Goal: Task Accomplishment & Management: Manage account settings

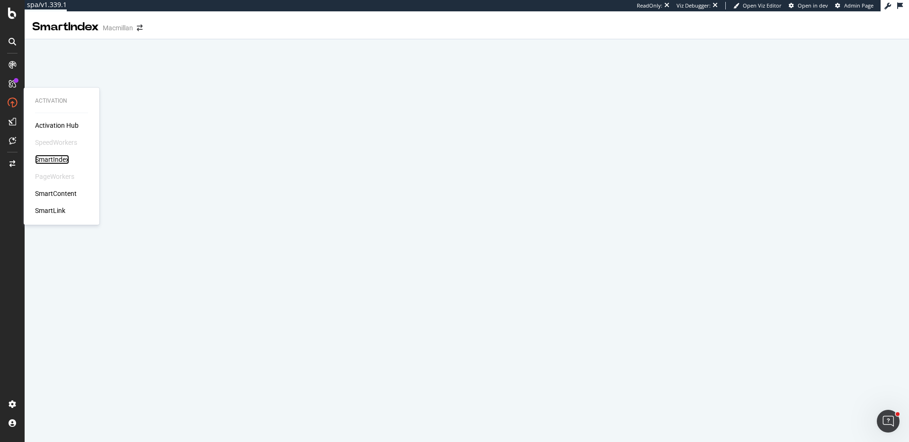
click at [62, 160] on div "SmartIndex" at bounding box center [52, 159] width 34 height 9
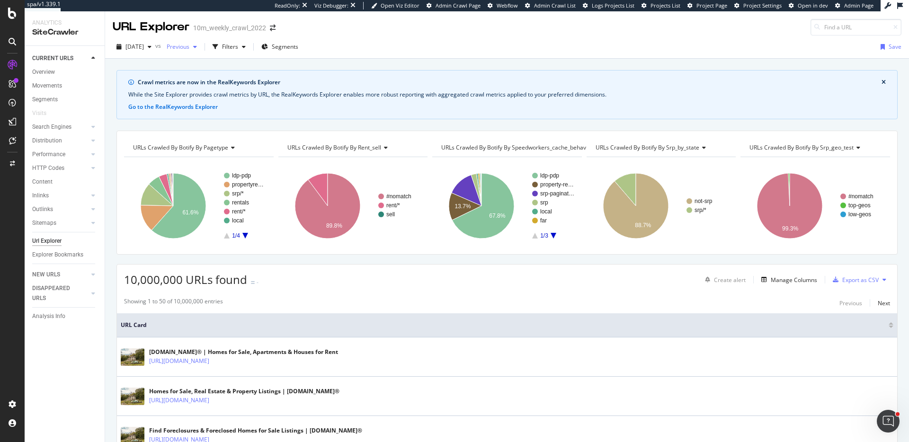
click at [180, 50] on span "Previous" at bounding box center [176, 47] width 27 height 8
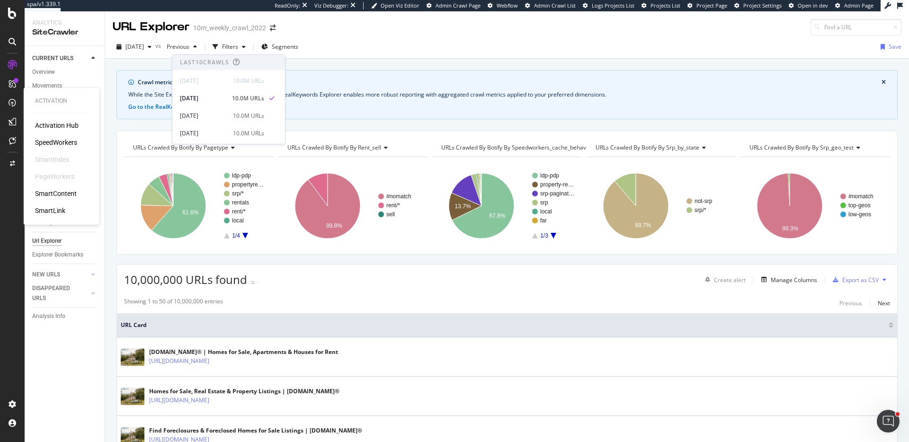
click at [47, 140] on div "SpeedWorkers" at bounding box center [56, 142] width 42 height 9
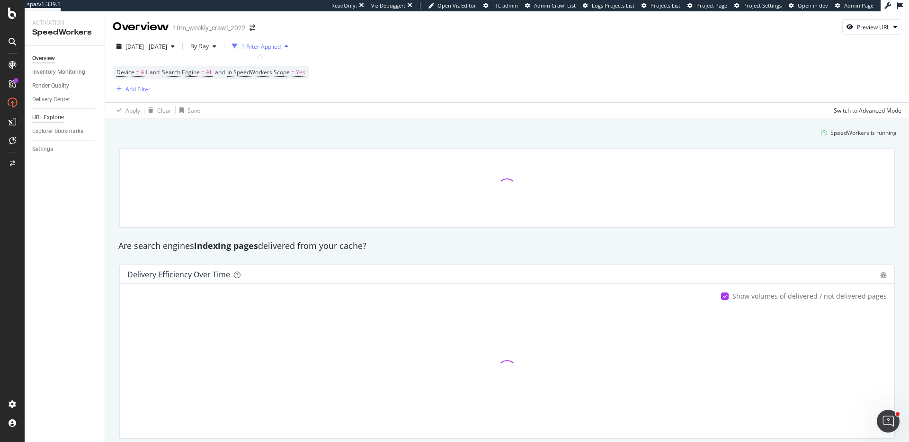
click at [58, 117] on div "URL Explorer" at bounding box center [48, 118] width 32 height 10
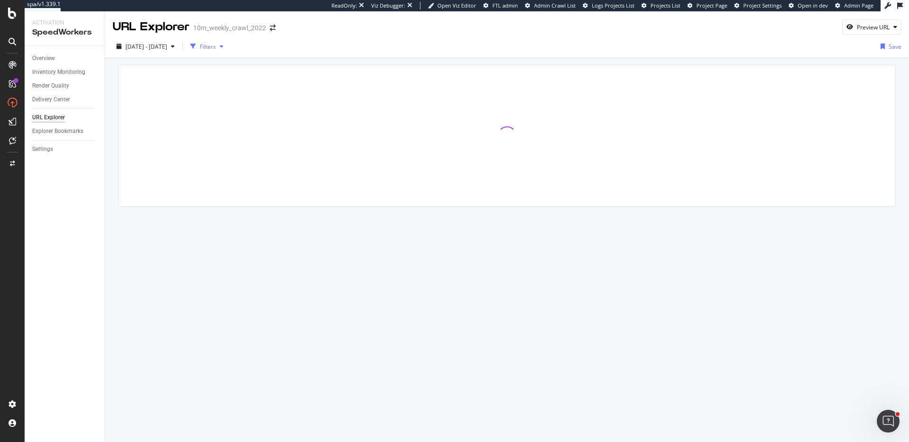
click at [216, 48] on div "Filters" at bounding box center [208, 47] width 16 height 8
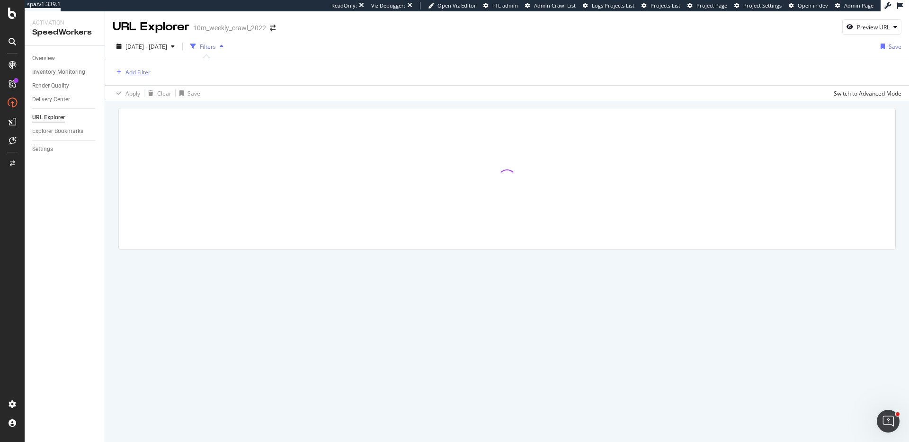
click at [145, 71] on div "Add Filter" at bounding box center [137, 72] width 25 height 8
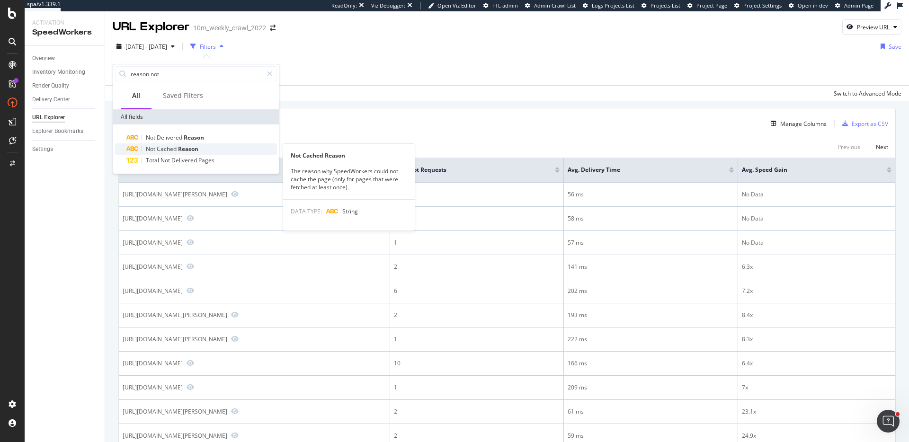
type input "reason not"
click at [160, 151] on span "Cached" at bounding box center [167, 149] width 21 height 8
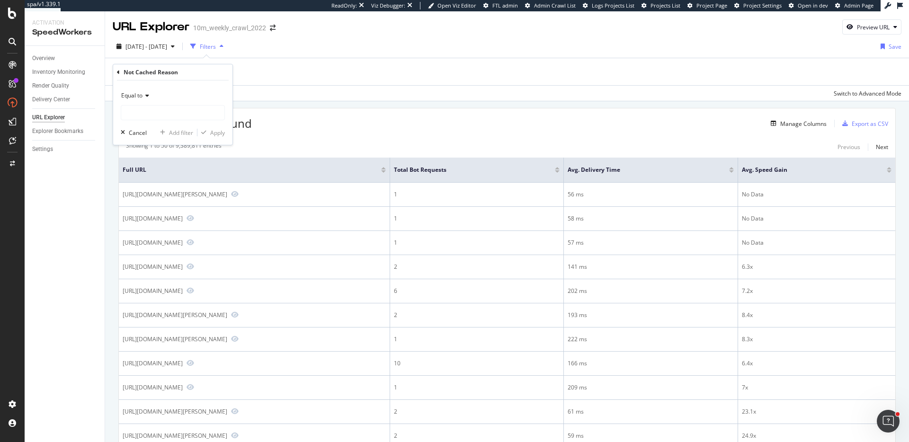
click at [135, 95] on span "Equal to" at bounding box center [131, 95] width 21 height 8
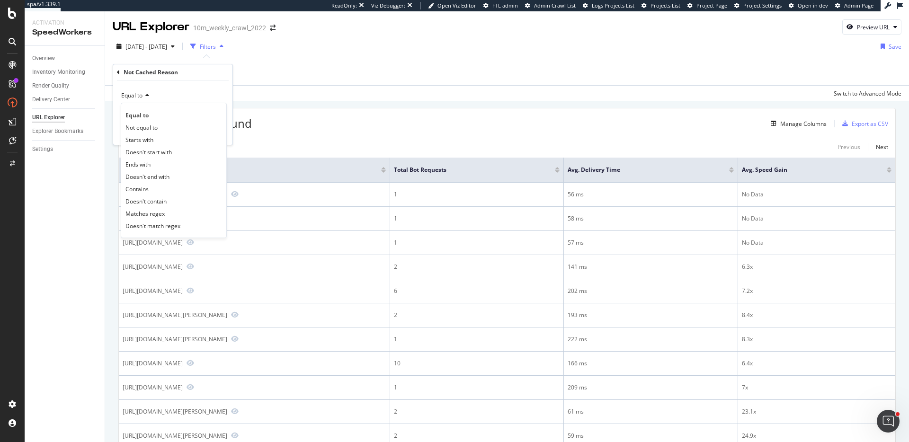
click at [178, 91] on div "Equal to" at bounding box center [173, 95] width 104 height 15
click at [173, 113] on input "text" at bounding box center [172, 112] width 103 height 15
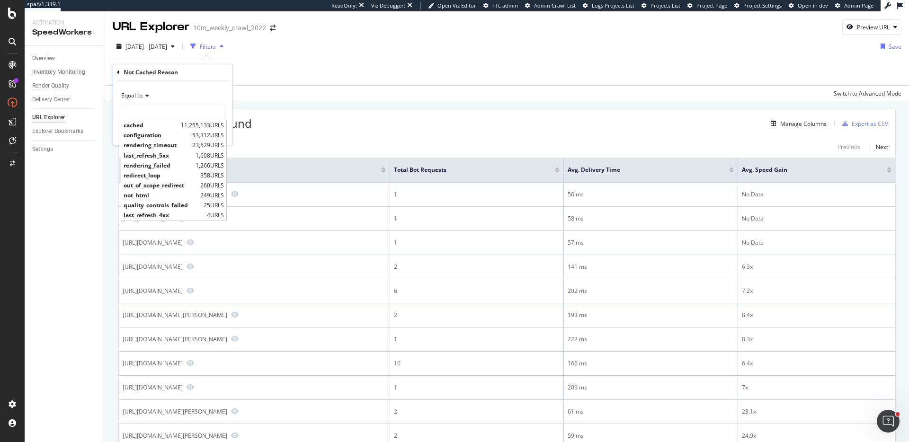
click at [343, 83] on div "Add Filter" at bounding box center [507, 71] width 789 height 27
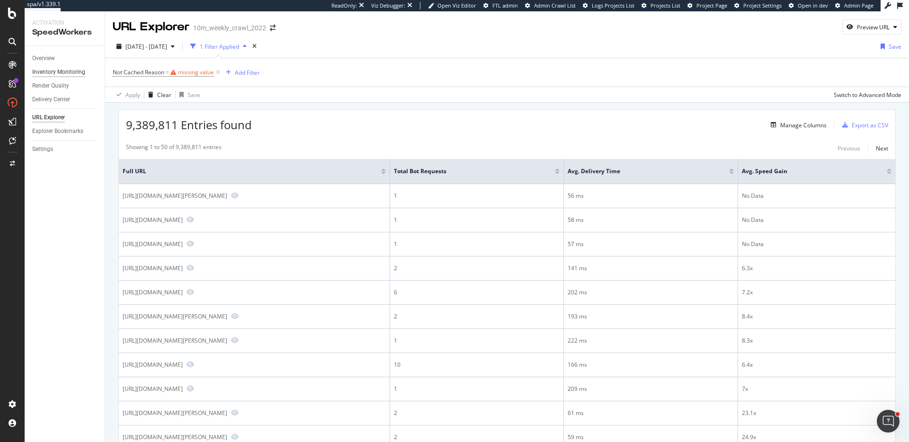
click at [57, 75] on div "Inventory Monitoring" at bounding box center [58, 72] width 53 height 10
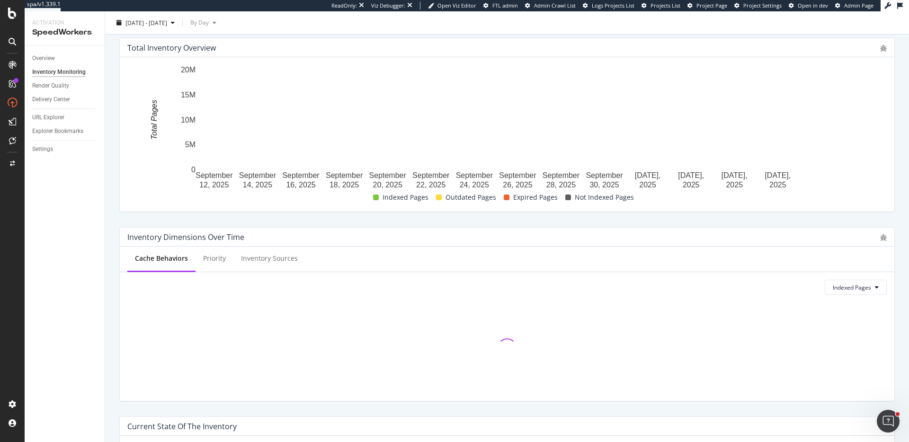
scroll to position [386, 0]
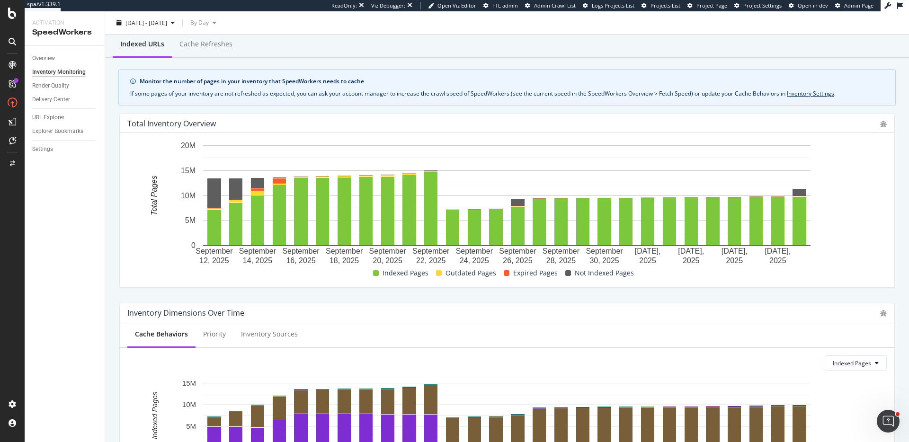
scroll to position [0, 0]
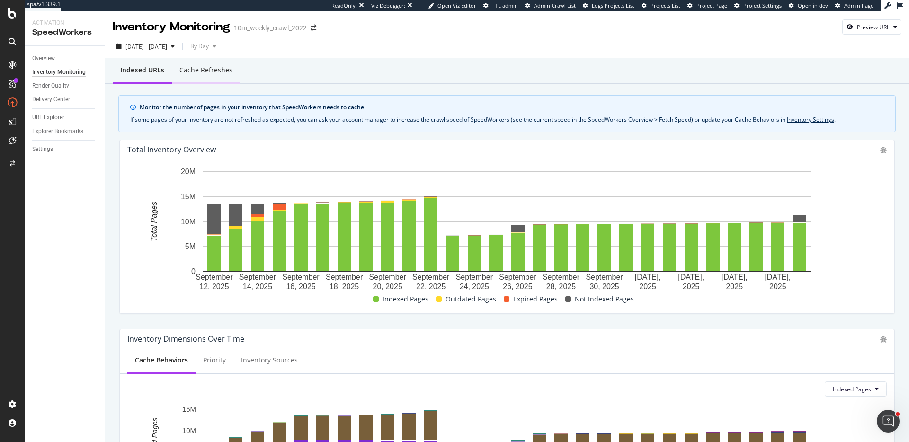
click at [221, 68] on div "Cache refreshes" at bounding box center [205, 69] width 53 height 9
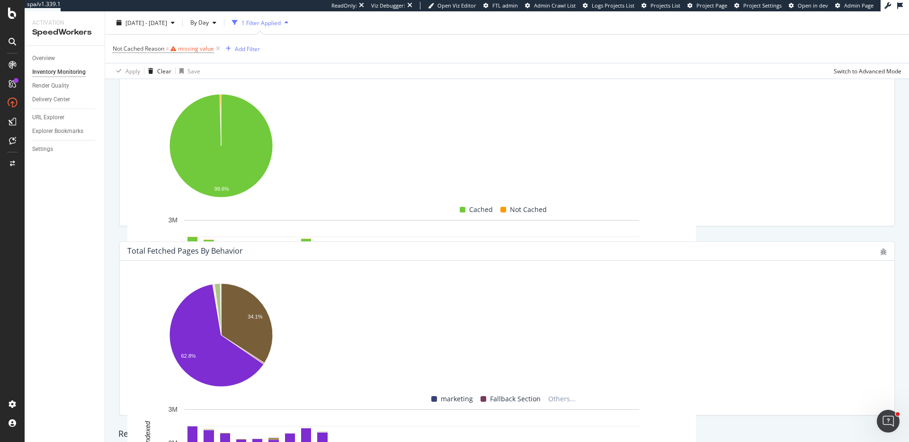
scroll to position [326, 0]
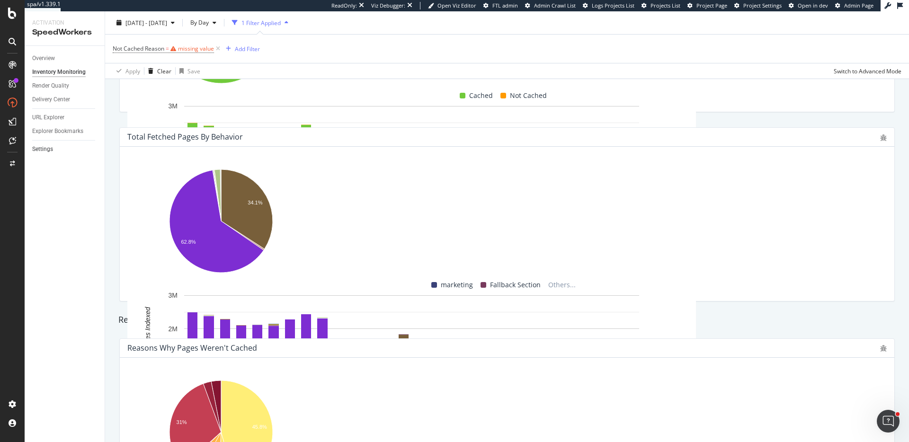
click at [53, 151] on link "Settings" at bounding box center [65, 149] width 66 height 10
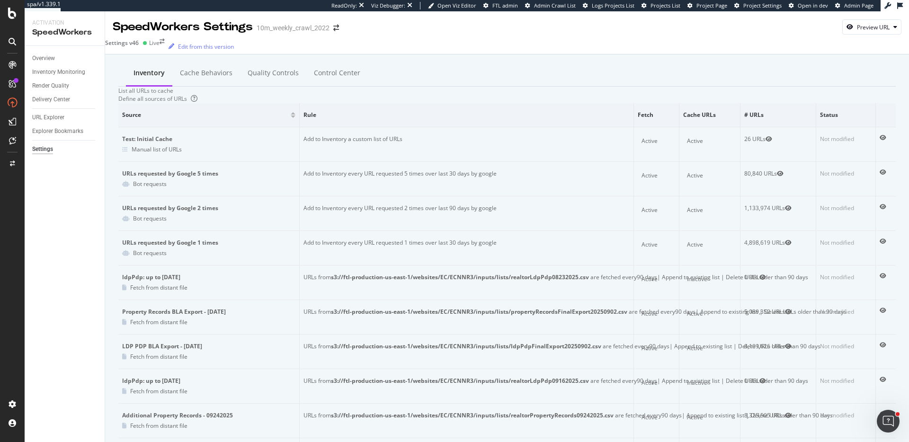
click at [542, 87] on div "Inventory Cache behaviors Quality Controls Control Center" at bounding box center [506, 74] width 777 height 26
click at [194, 75] on div "Cache behaviors" at bounding box center [206, 72] width 53 height 9
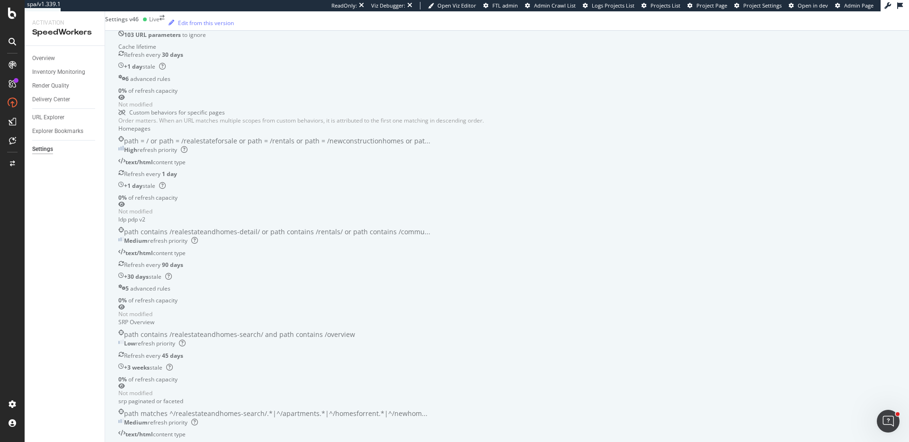
scroll to position [172, 0]
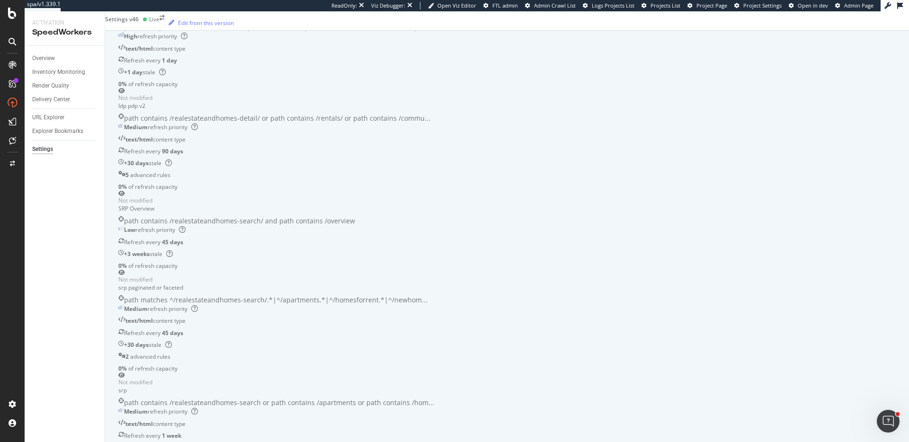
scroll to position [0, 0]
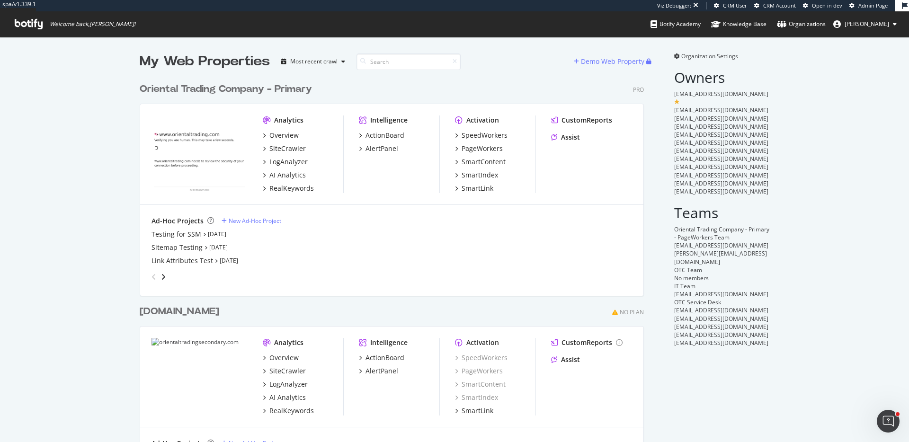
scroll to position [388, 512]
click at [480, 134] on div "SpeedWorkers" at bounding box center [485, 135] width 46 height 9
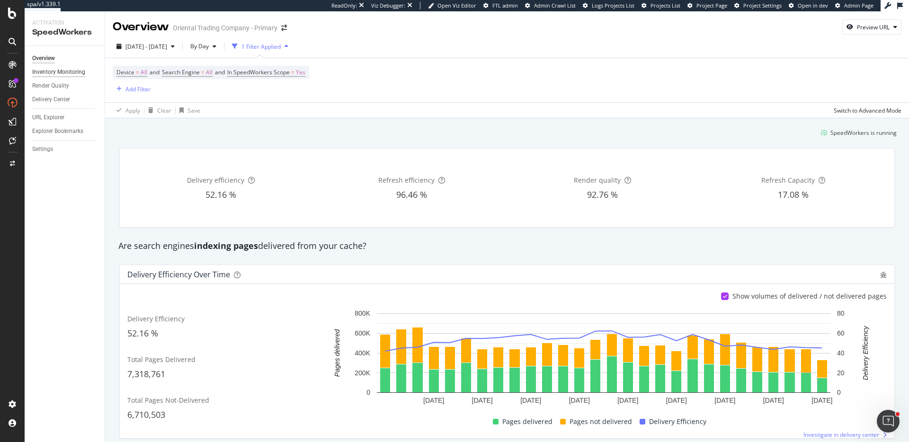
click at [64, 71] on div "Inventory Monitoring" at bounding box center [58, 72] width 53 height 10
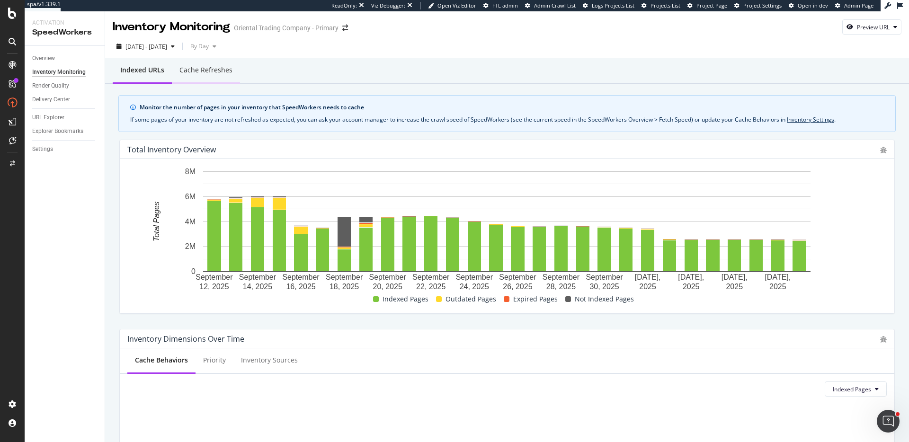
click at [189, 75] on div "Cache refreshes" at bounding box center [206, 71] width 68 height 26
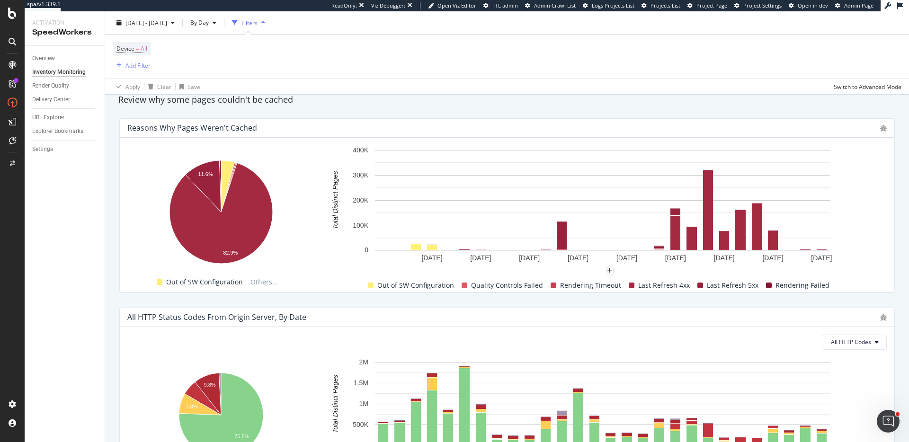
scroll to position [556, 0]
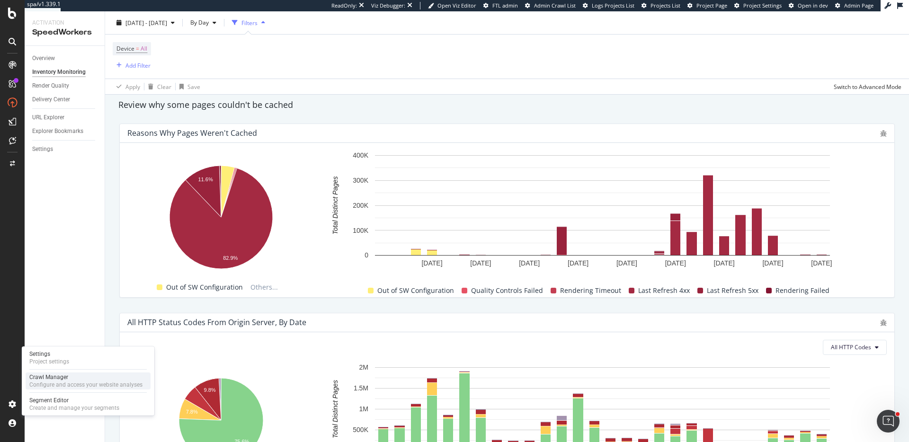
click at [68, 375] on div "Crawl Manager" at bounding box center [85, 378] width 113 height 8
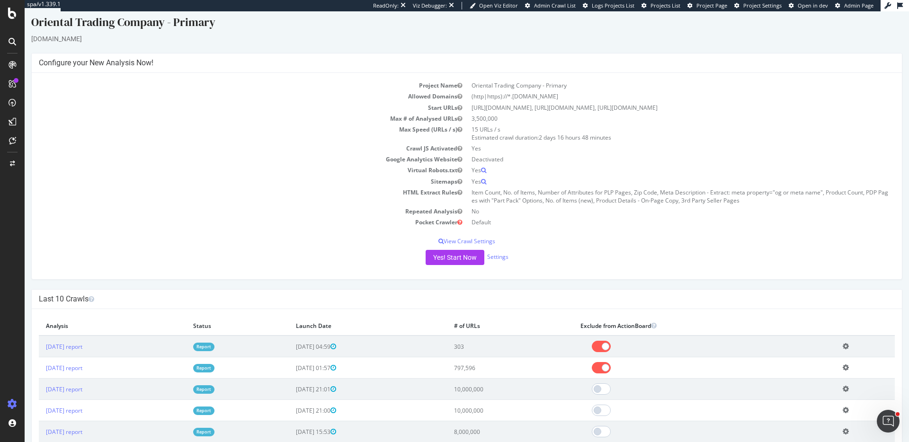
scroll to position [18, 0]
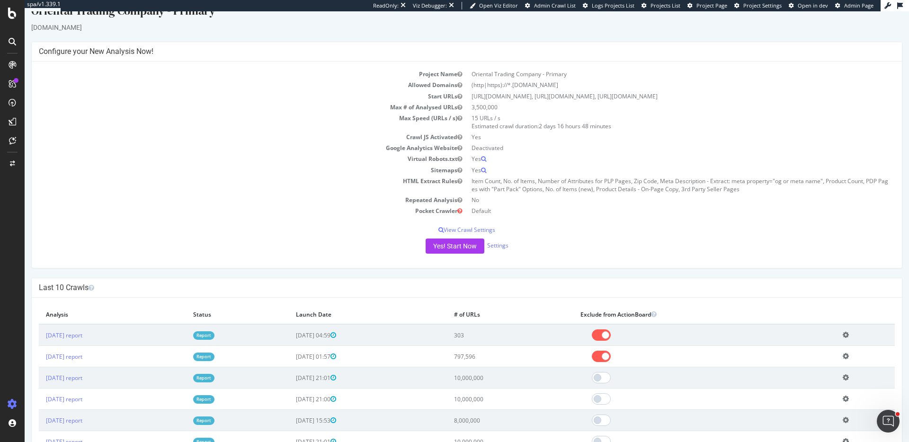
click at [498, 251] on div "Yes! Start Now Settings" at bounding box center [467, 246] width 856 height 15
click at [505, 243] on link "Settings" at bounding box center [497, 246] width 21 height 8
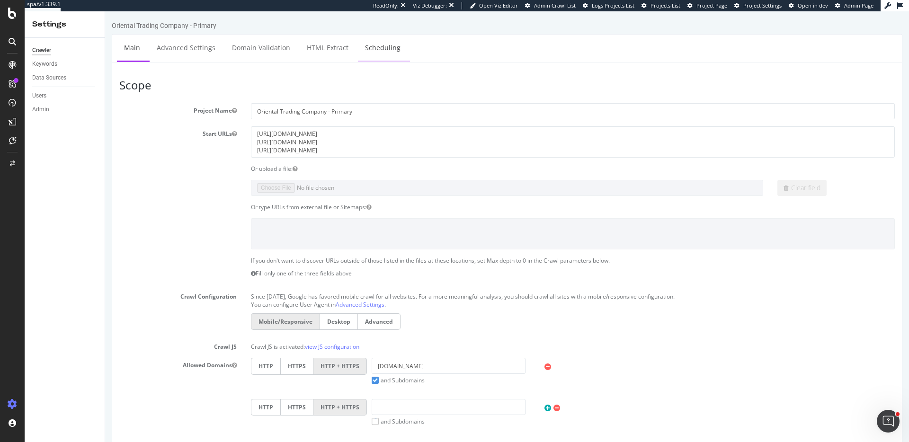
click at [375, 49] on link "Scheduling" at bounding box center [383, 48] width 50 height 26
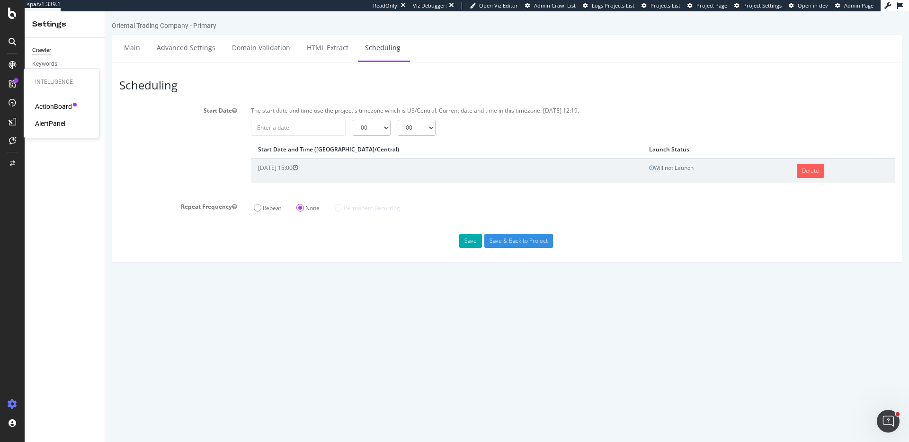
click at [61, 121] on div "AlertPanel" at bounding box center [50, 123] width 30 height 9
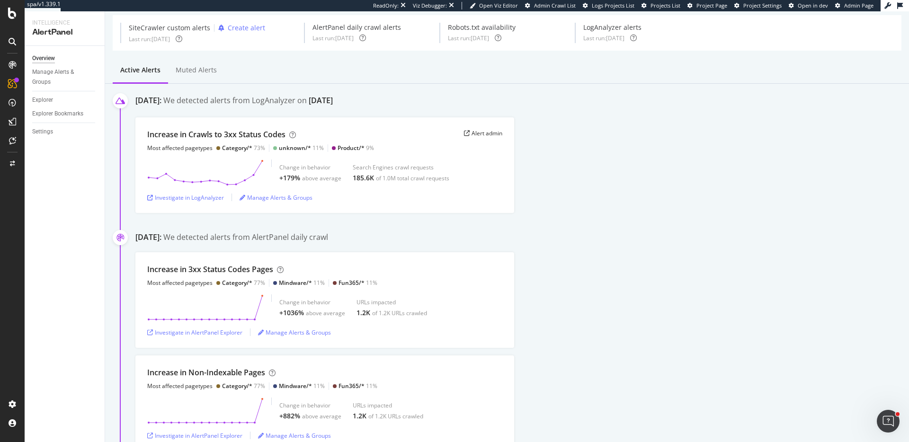
scroll to position [33, 0]
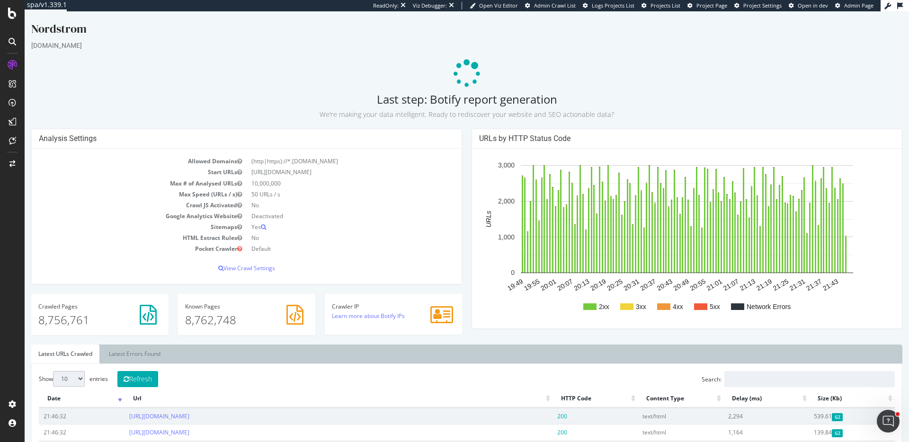
click at [749, 45] on div "nordstrom.com" at bounding box center [466, 45] width 871 height 9
click at [808, 48] on div "nordstrom.com" at bounding box center [466, 45] width 871 height 9
click at [564, 4] on span "Admin Crawl List" at bounding box center [555, 5] width 42 height 7
